Goal: Information Seeking & Learning: Understand process/instructions

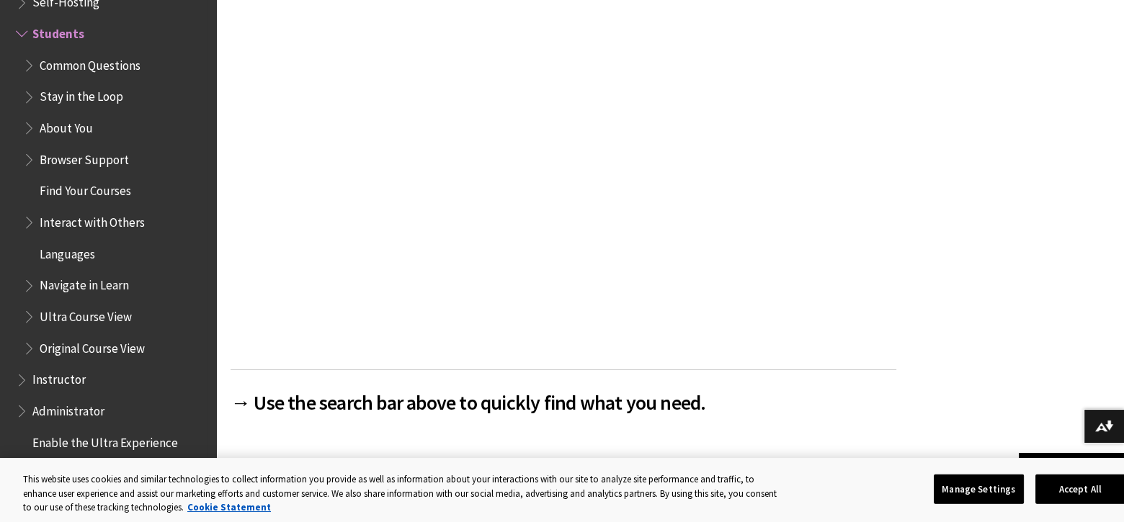
click at [91, 315] on span "Ultra Course View" at bounding box center [86, 314] width 92 height 19
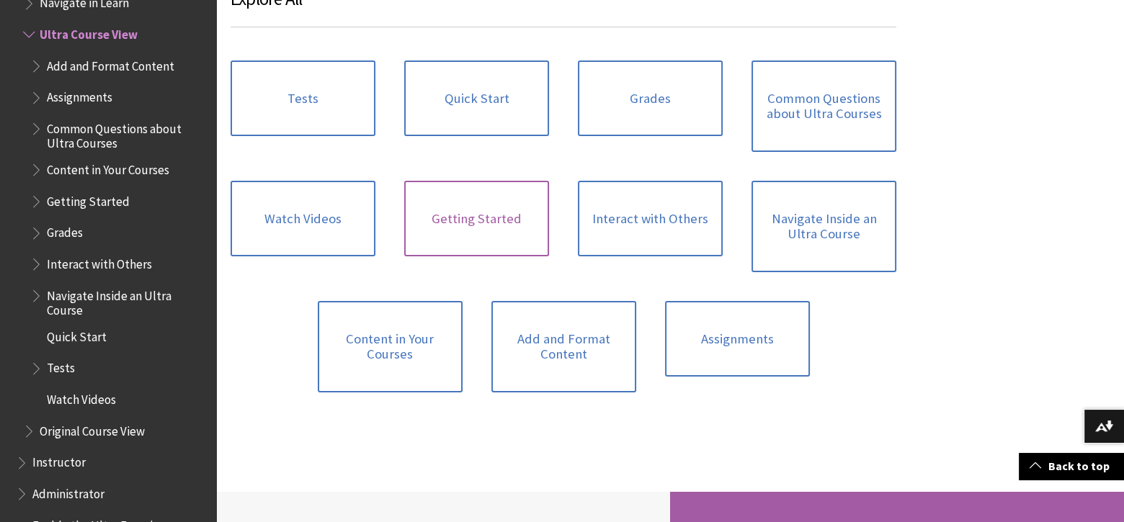
scroll to position [1008, 0]
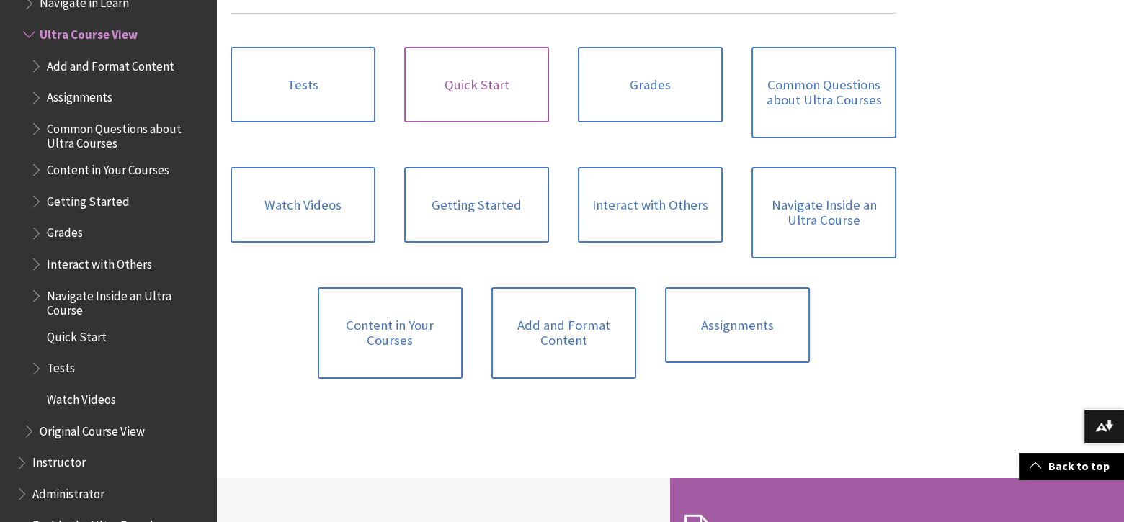
click at [475, 123] on link "Quick Start" at bounding box center [476, 85] width 145 height 76
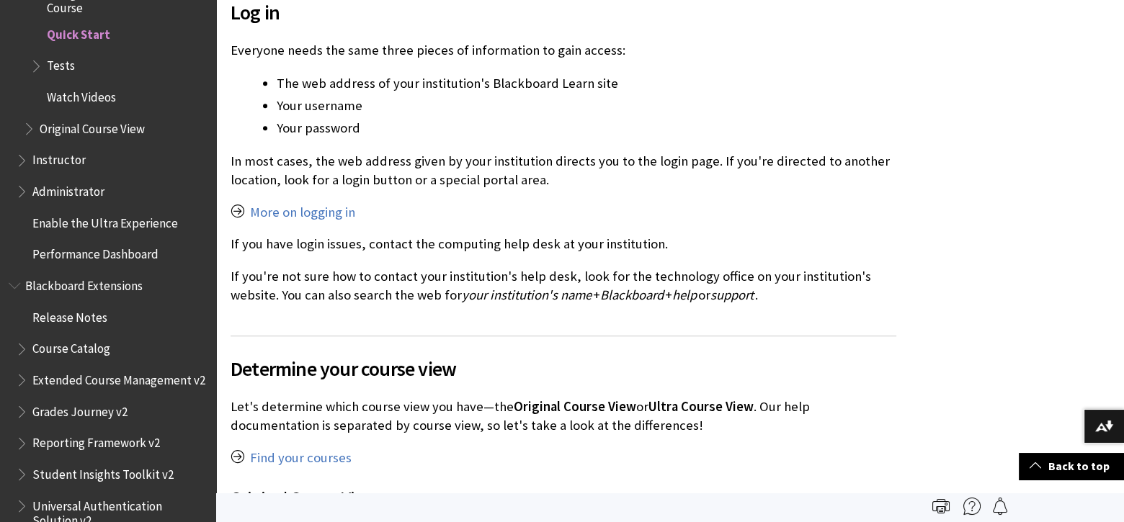
scroll to position [864, 0]
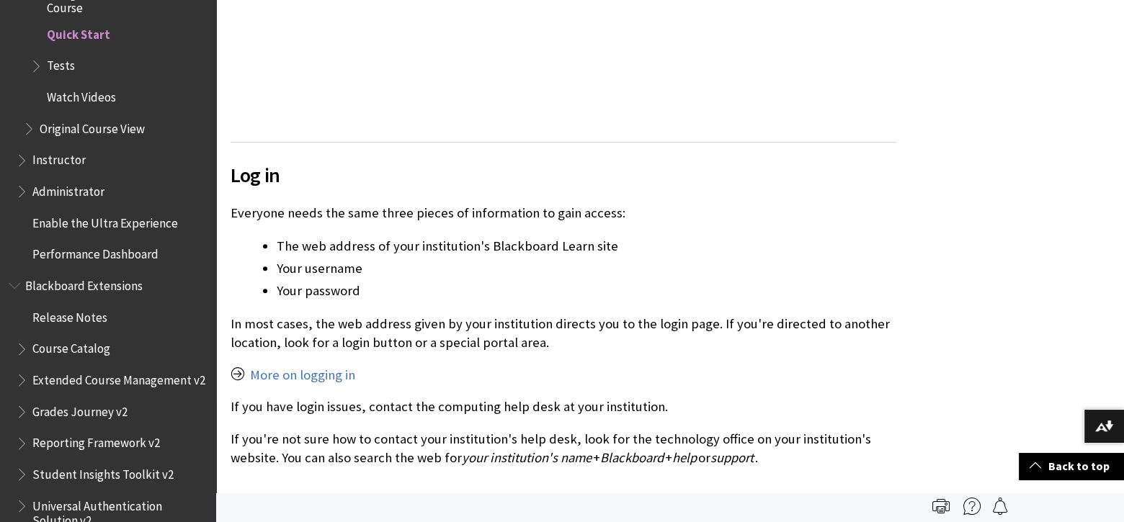
click at [55, 66] on span "Tests" at bounding box center [61, 63] width 28 height 19
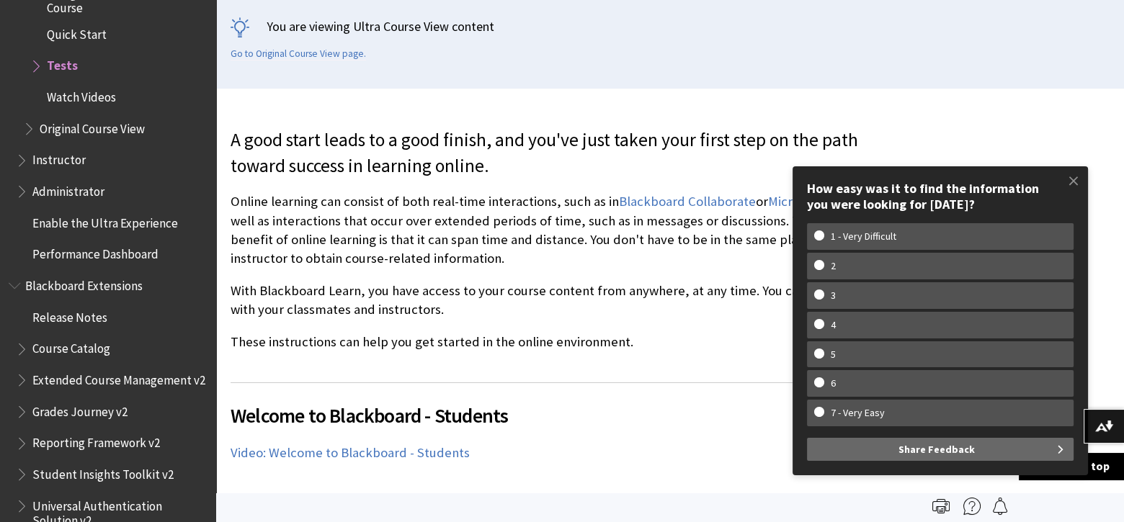
scroll to position [144, 0]
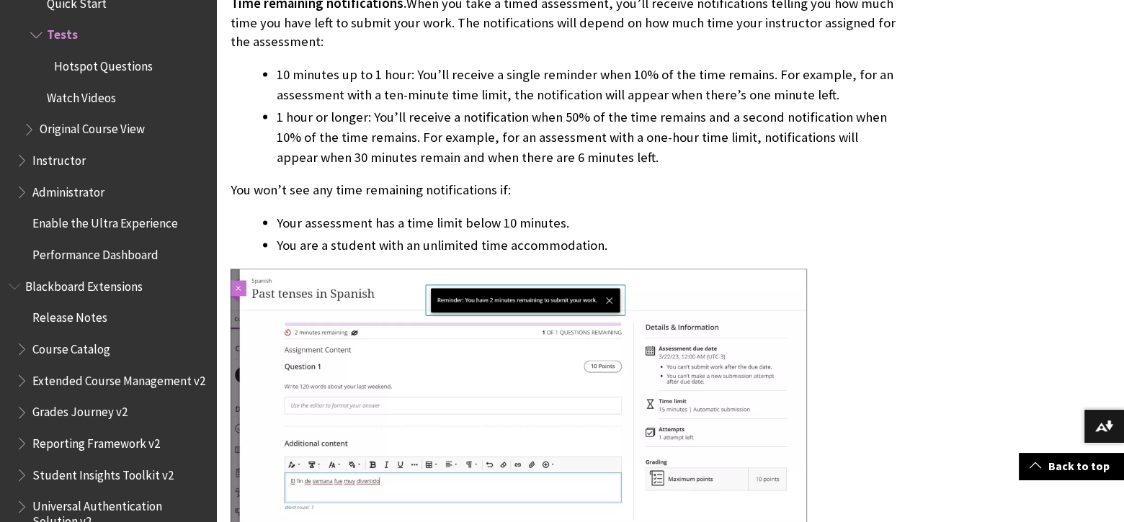
scroll to position [4106, 0]
